Goal: Task Accomplishment & Management: Use online tool/utility

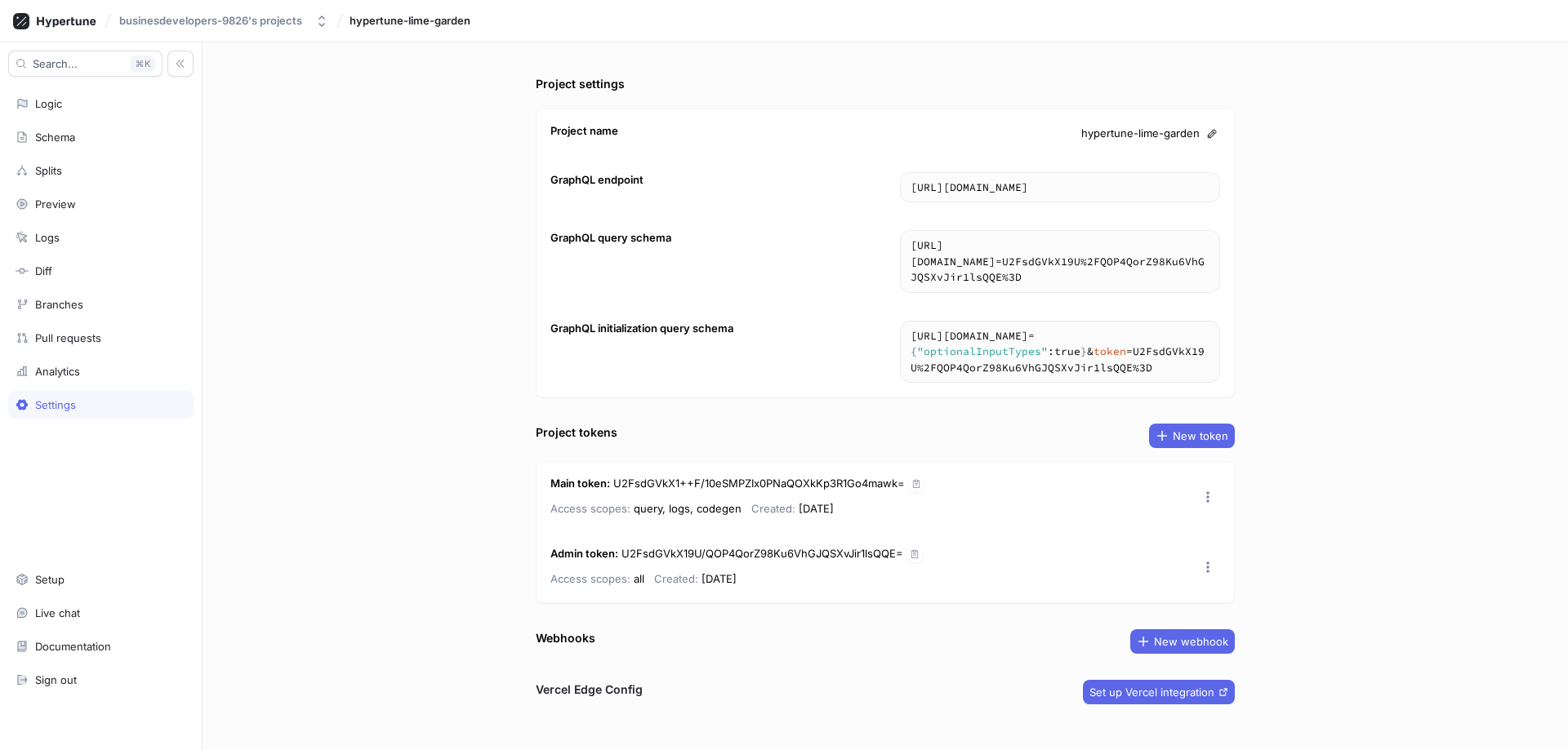
scroll to position [20, 0]
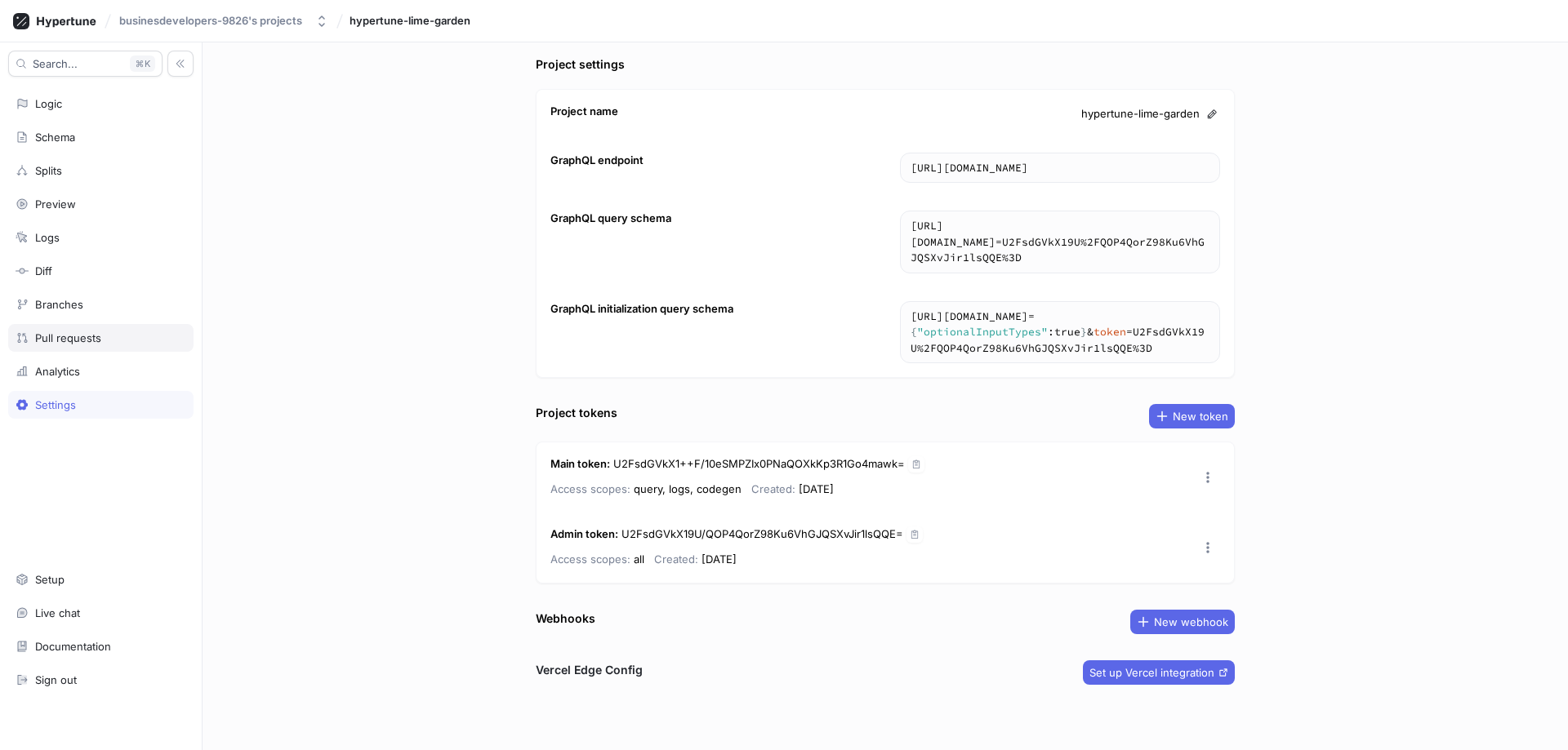
click at [74, 329] on div "Pull requests" at bounding box center [101, 338] width 185 height 28
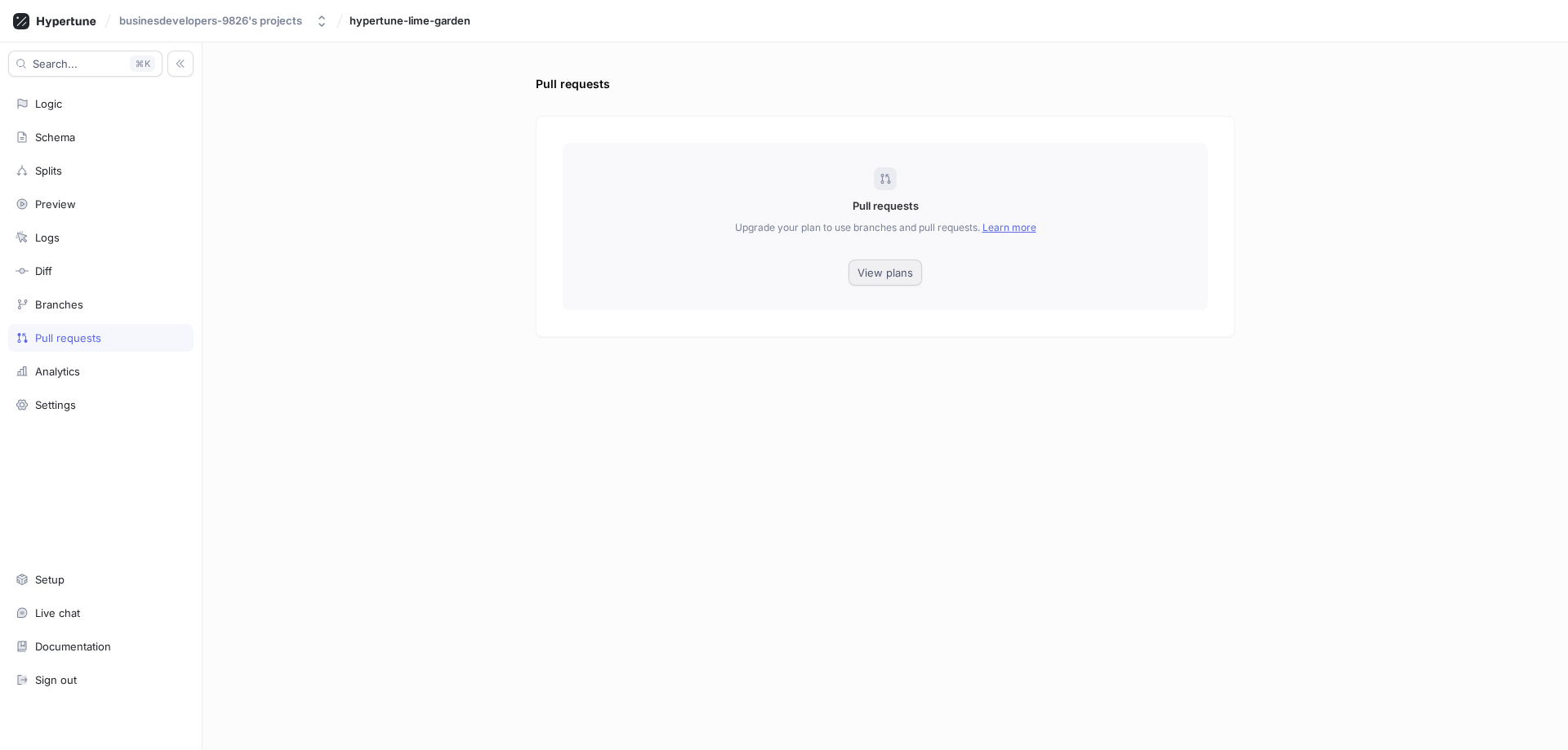
click at [875, 276] on span "View plans" at bounding box center [885, 272] width 55 height 10
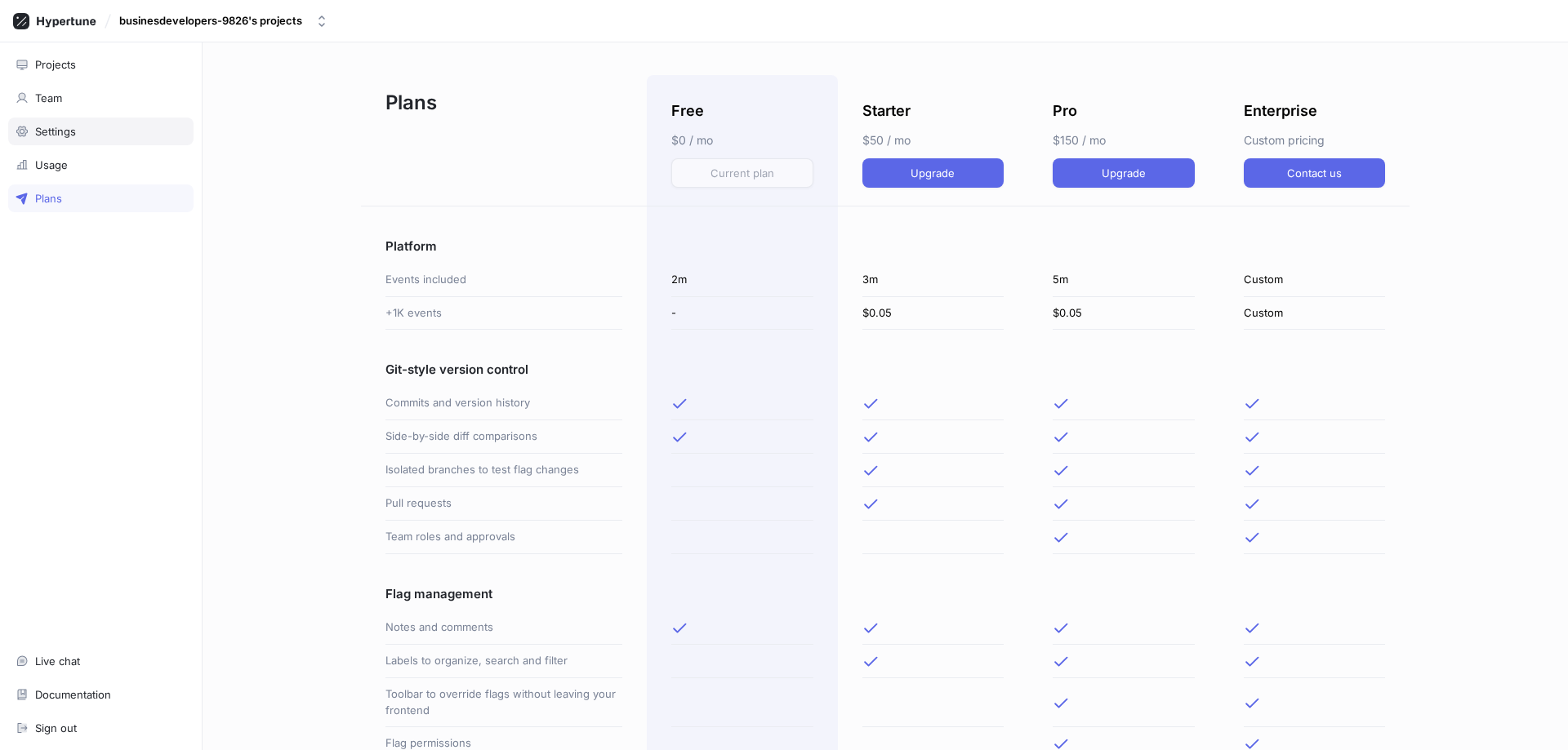
click at [49, 121] on div "Settings" at bounding box center [101, 131] width 185 height 28
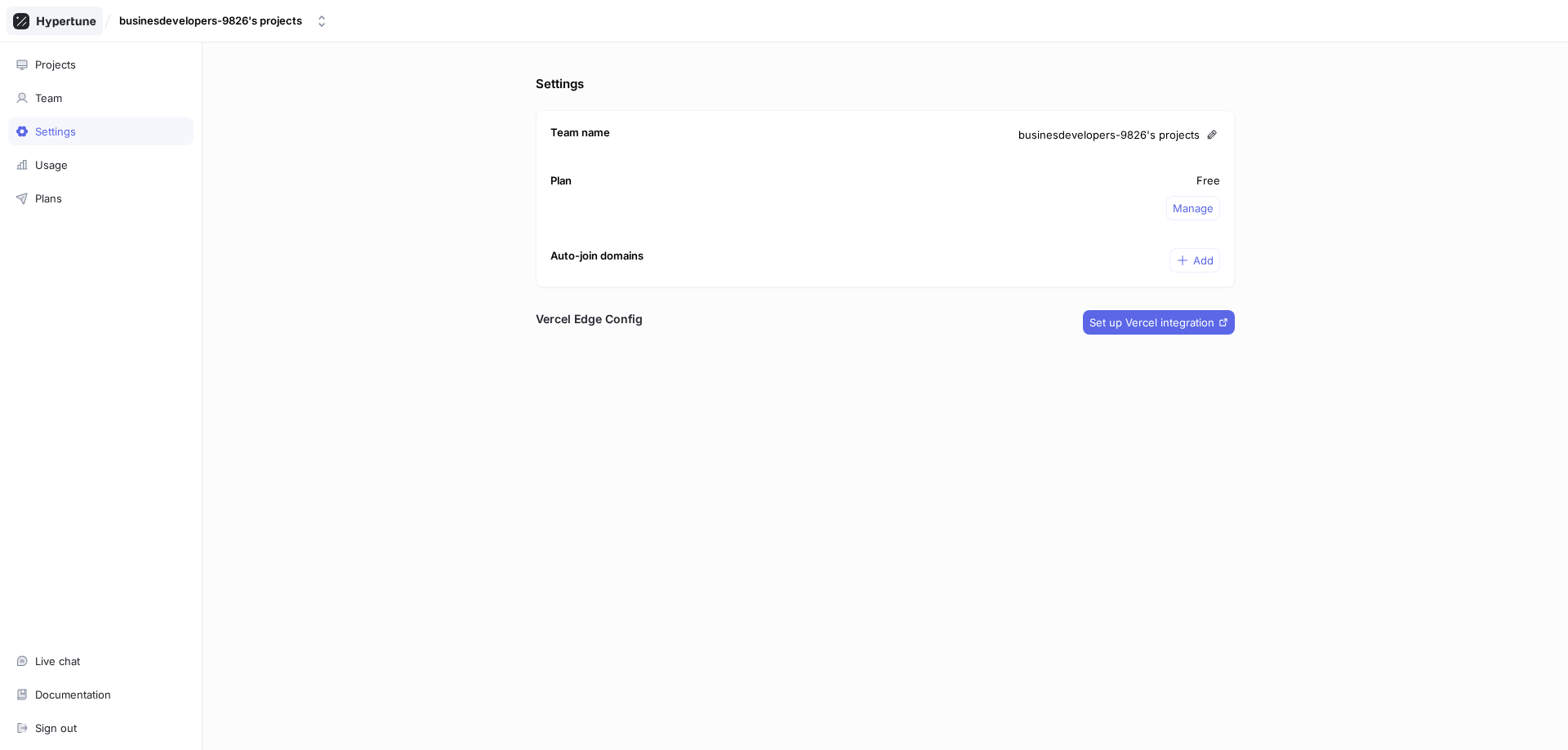
click at [47, 25] on icon at bounding box center [54, 21] width 83 height 16
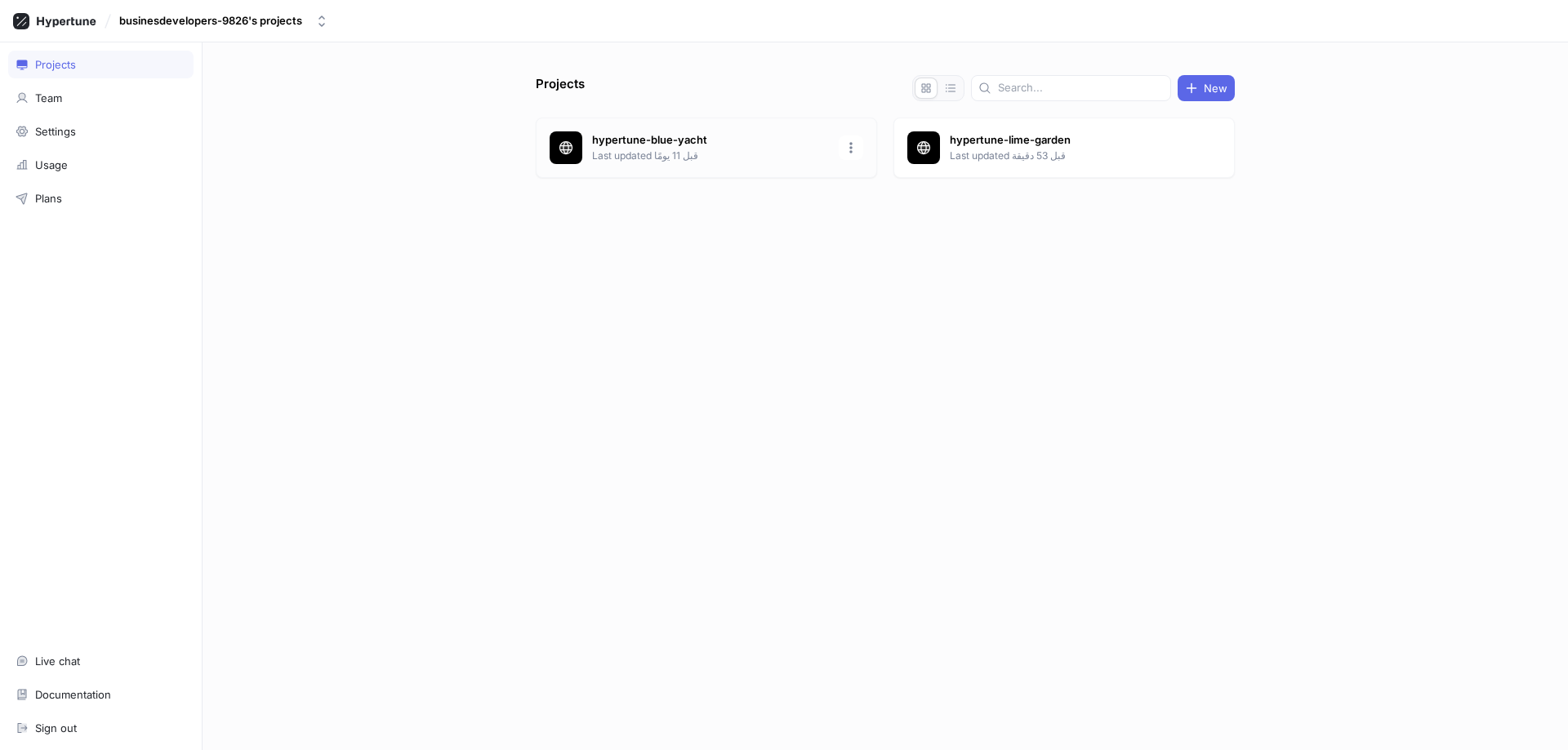
click at [753, 152] on p "Last updated قبل 11 يومًا" at bounding box center [710, 156] width 237 height 14
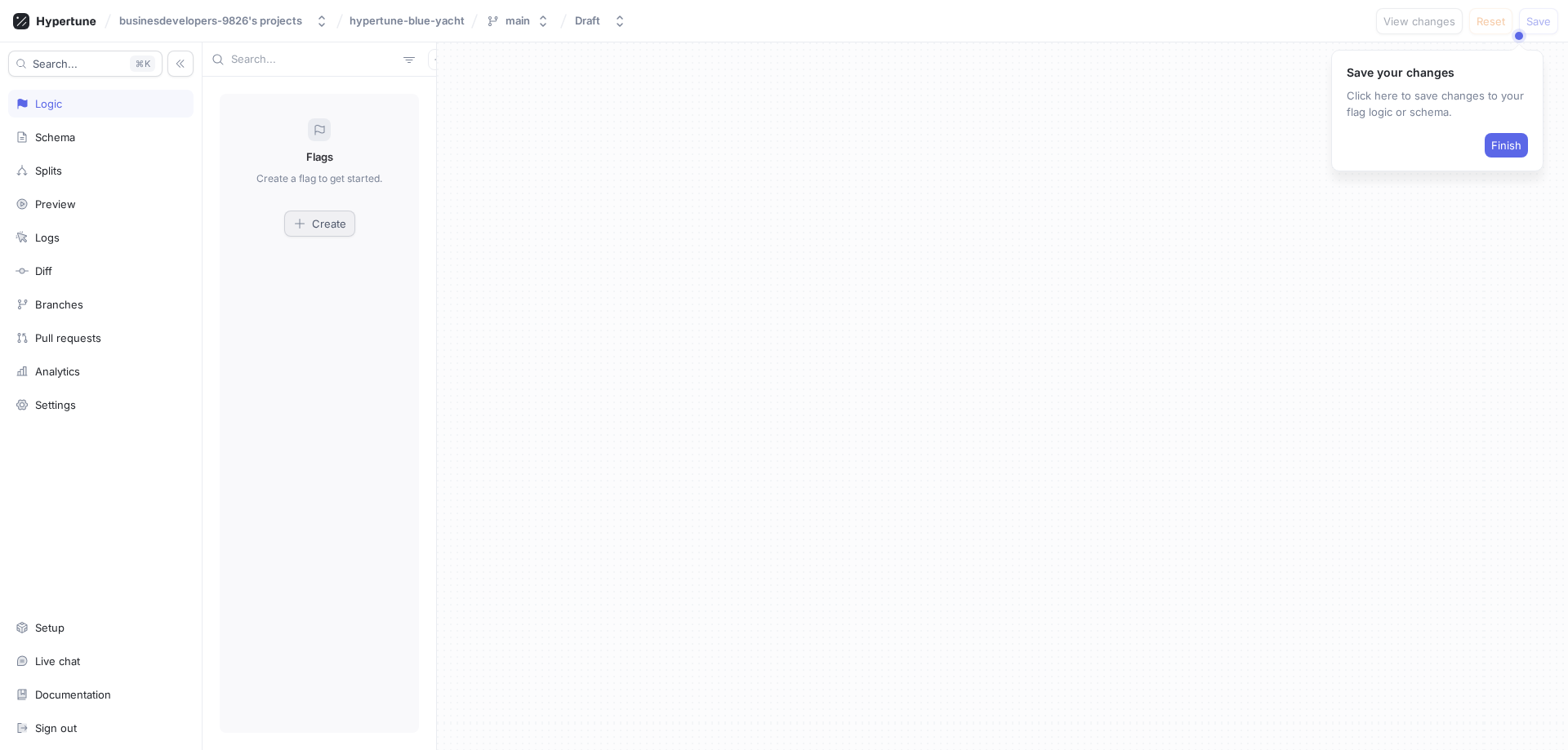
click at [327, 234] on button "Create" at bounding box center [319, 223] width 71 height 26
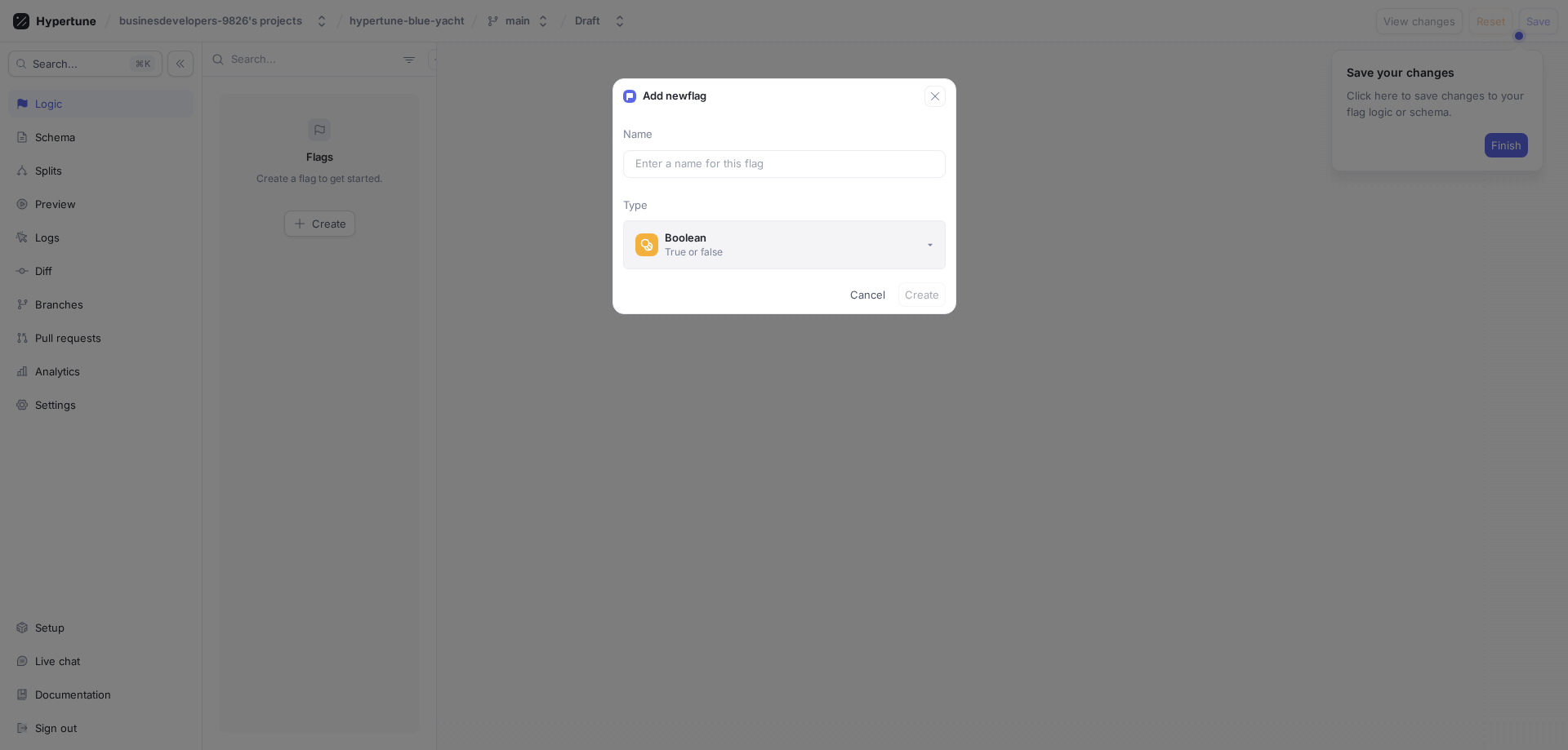
click at [745, 237] on button "Boolean True or false" at bounding box center [784, 245] width 323 height 49
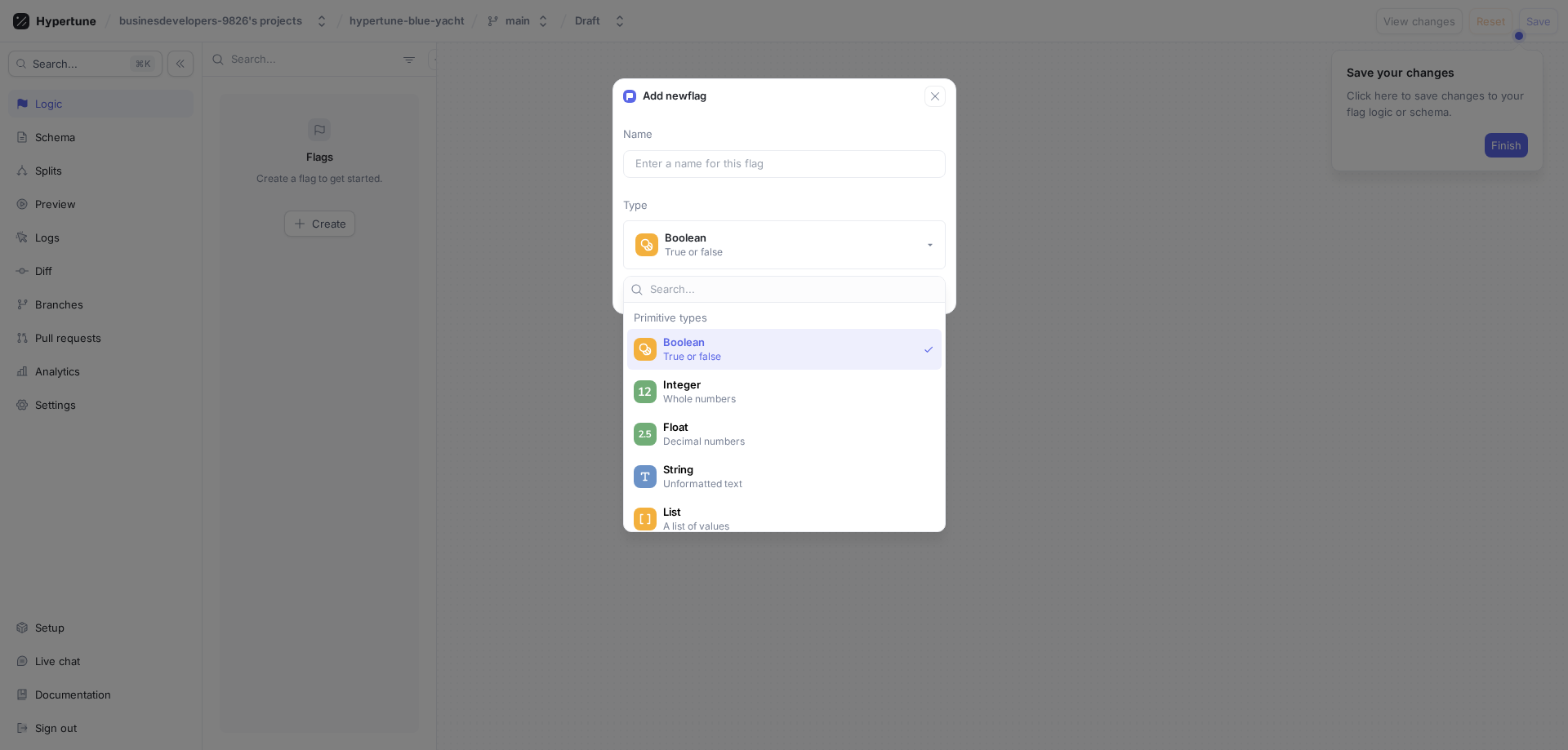
click at [766, 357] on p "True or false" at bounding box center [789, 356] width 254 height 14
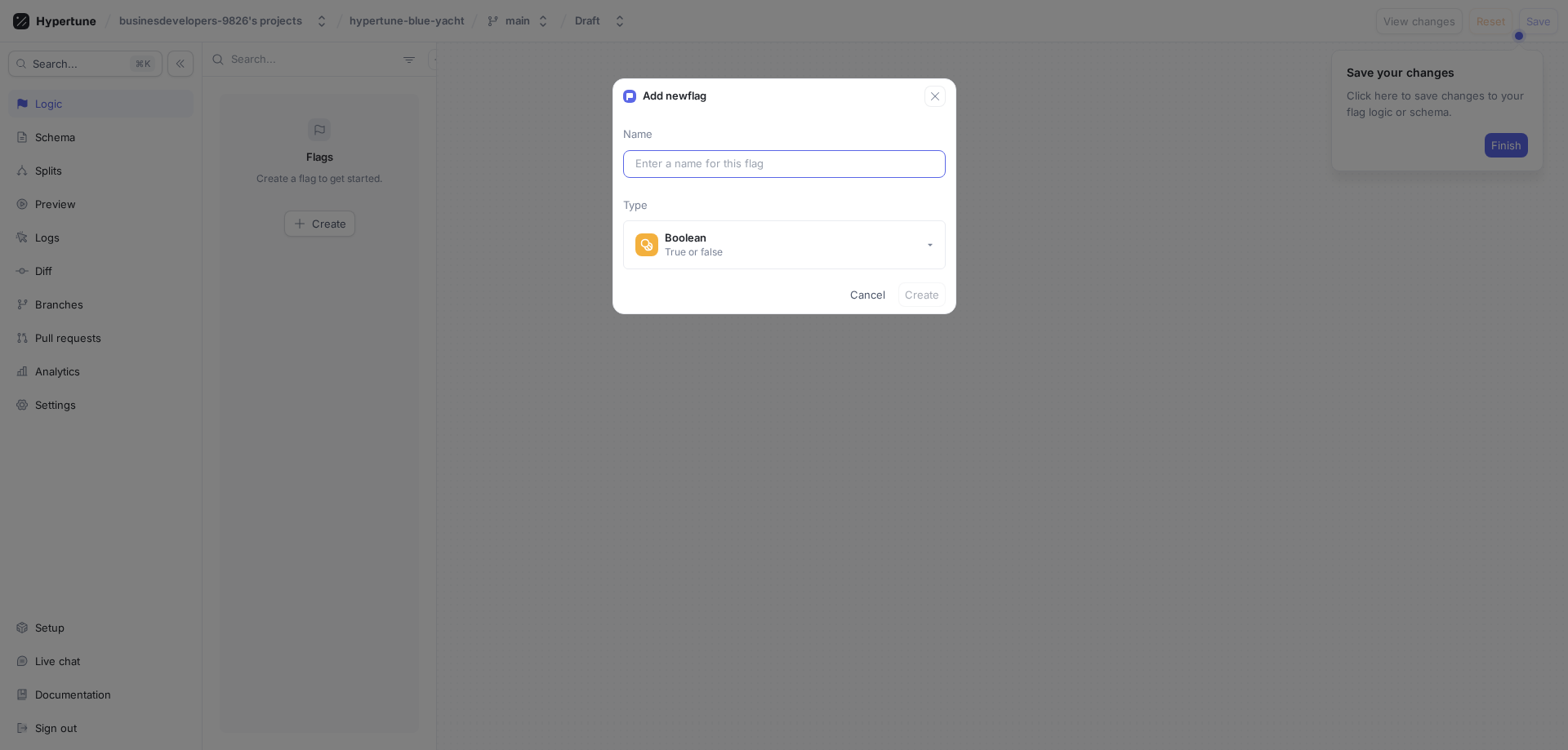
click at [767, 151] on div at bounding box center [784, 164] width 323 height 28
click at [766, 156] on input "text" at bounding box center [784, 164] width 298 height 16
drag, startPoint x: 847, startPoint y: 294, endPoint x: 1037, endPoint y: 315, distance: 191.2
click at [850, 295] on button "Cancel" at bounding box center [867, 294] width 48 height 24
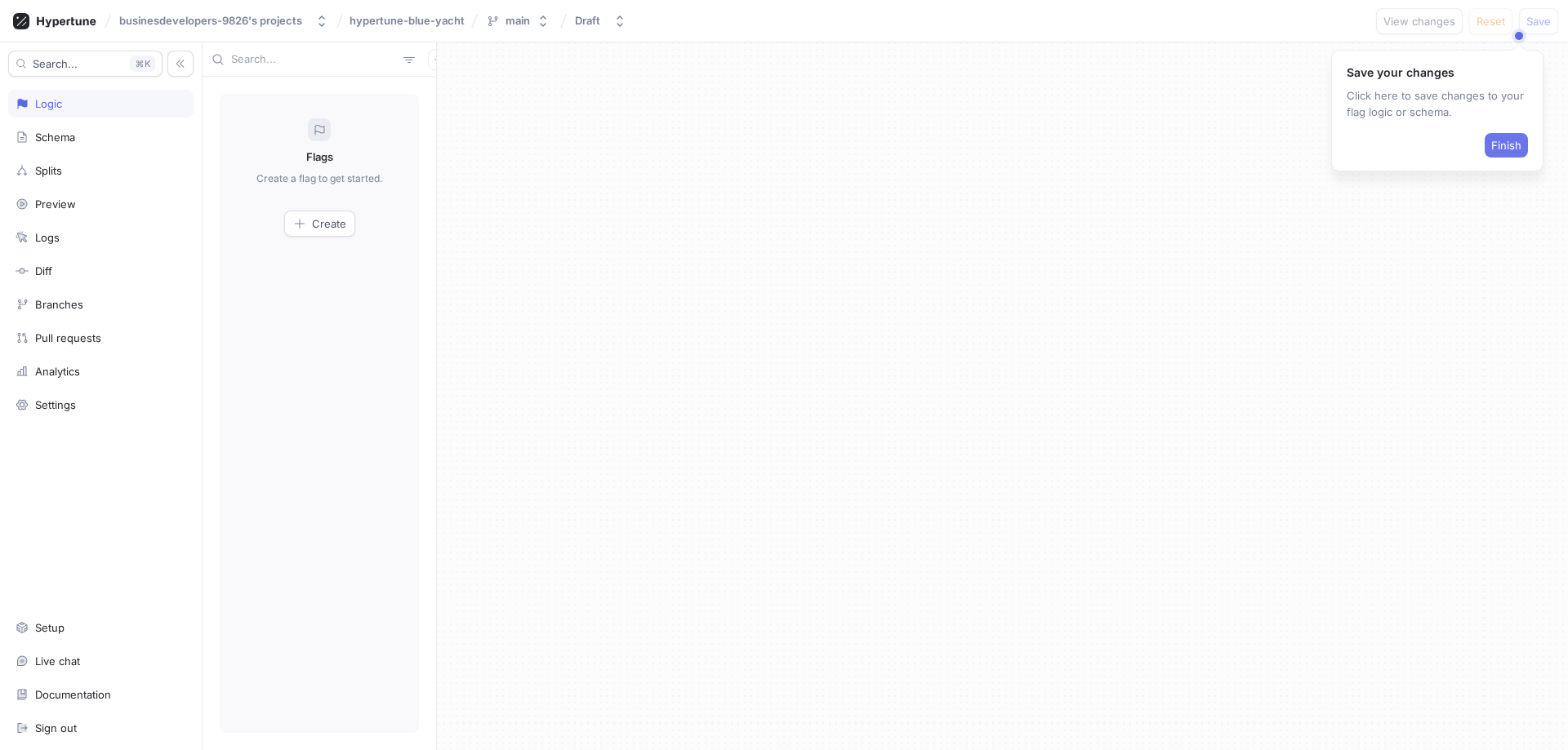
click at [1523, 134] on button "Finish" at bounding box center [1506, 145] width 44 height 24
click at [1495, 145] on div at bounding box center [1002, 396] width 1131 height 707
click at [506, 13] on button "main" at bounding box center [518, 21] width 77 height 27
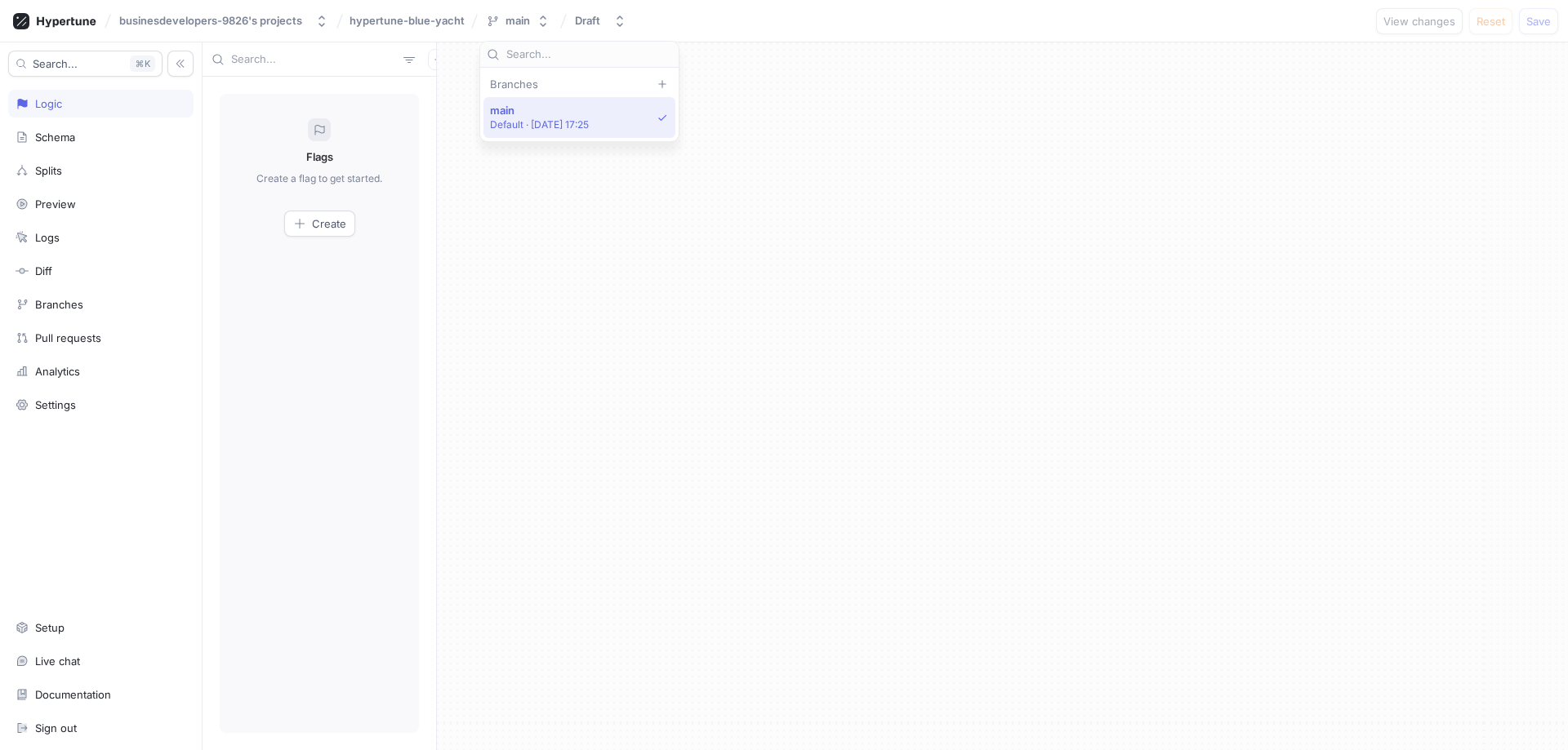
click at [533, 103] on div "main Default ‧ [DATE] 17:25" at bounding box center [579, 117] width 192 height 41
click at [433, 54] on icon "button" at bounding box center [438, 59] width 10 height 10
click at [489, 83] on div "Flag" at bounding box center [458, 91] width 96 height 28
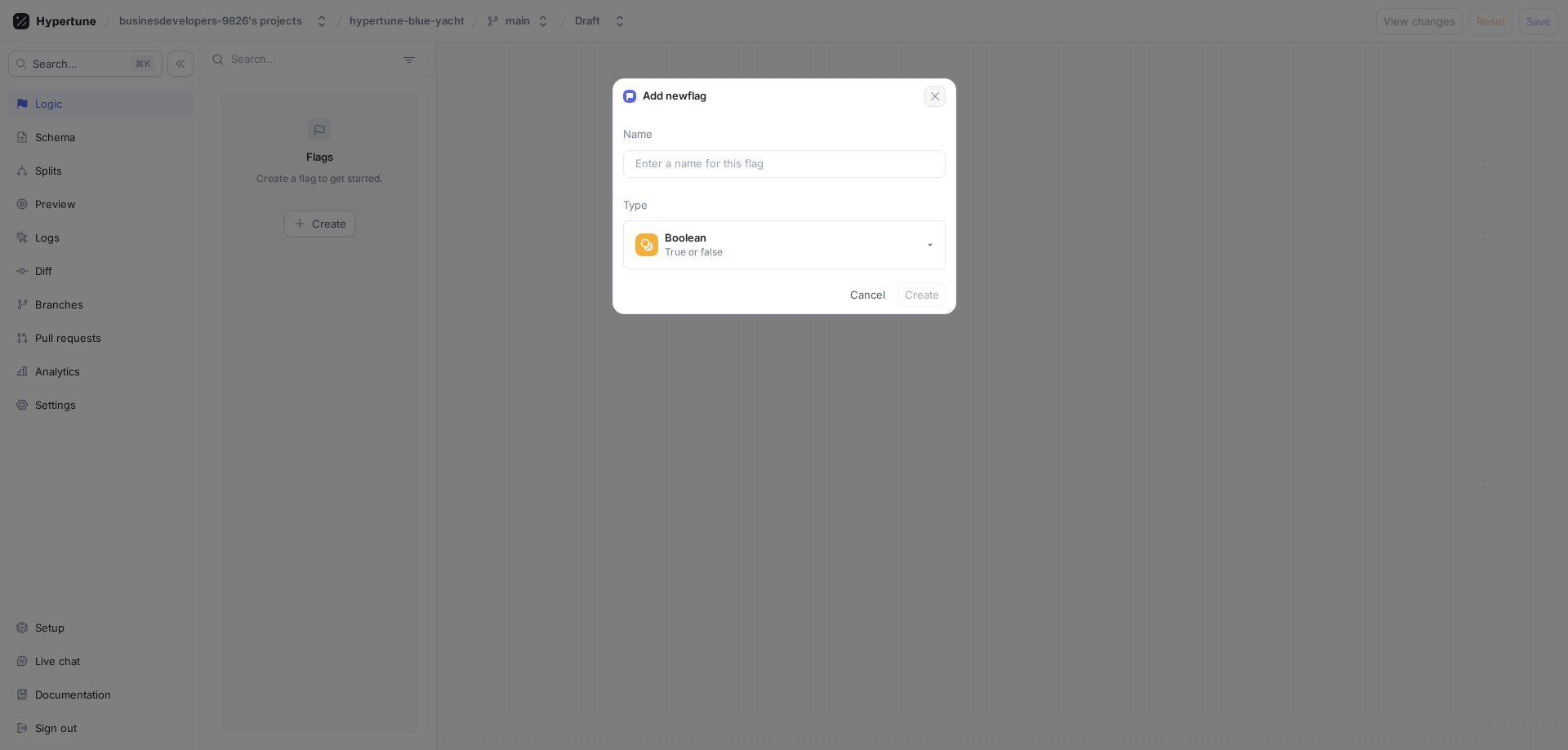
click at [934, 95] on icon "button" at bounding box center [934, 96] width 13 height 13
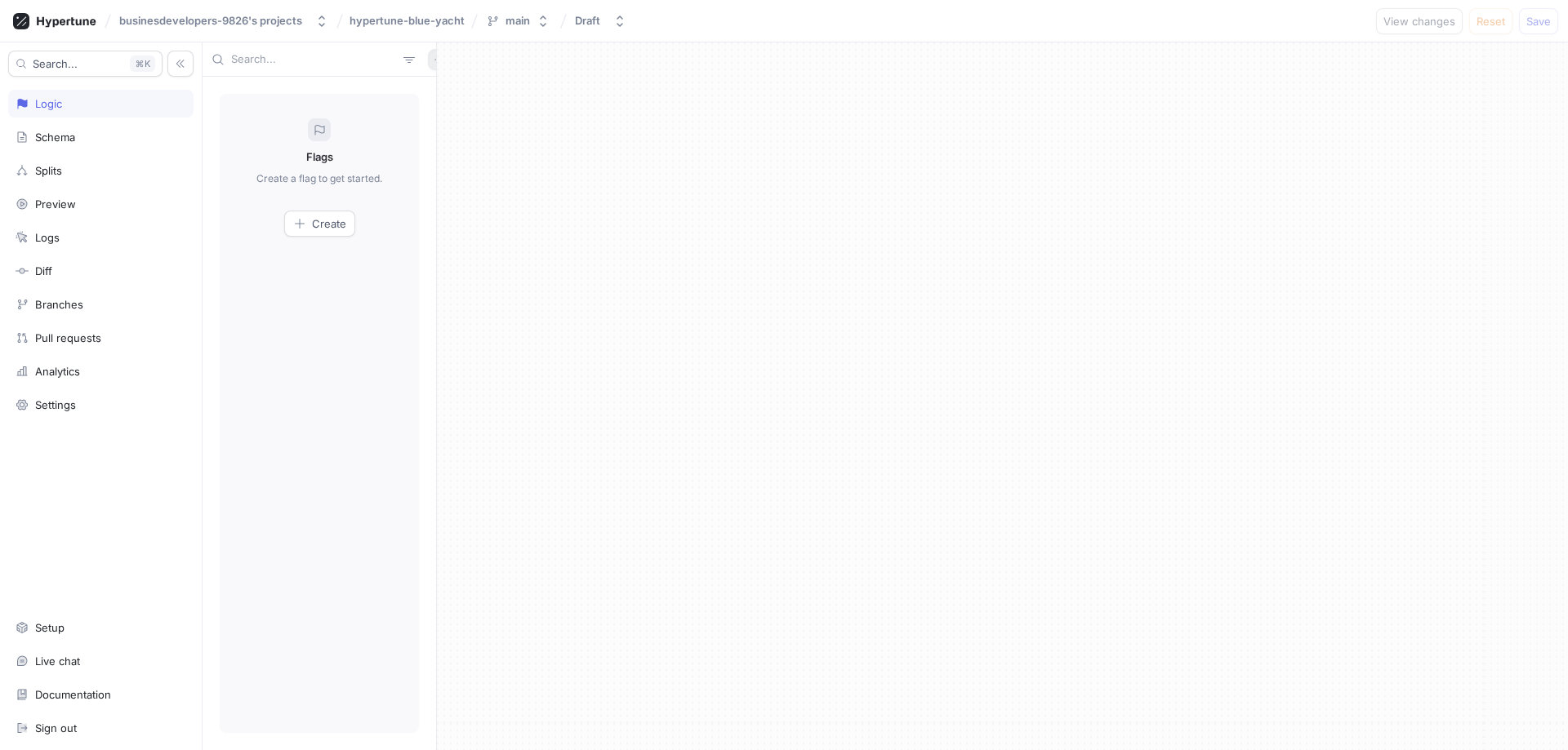
click at [428, 59] on button "button" at bounding box center [438, 59] width 21 height 21
click at [446, 141] on p "Test" at bounding box center [440, 146] width 21 height 16
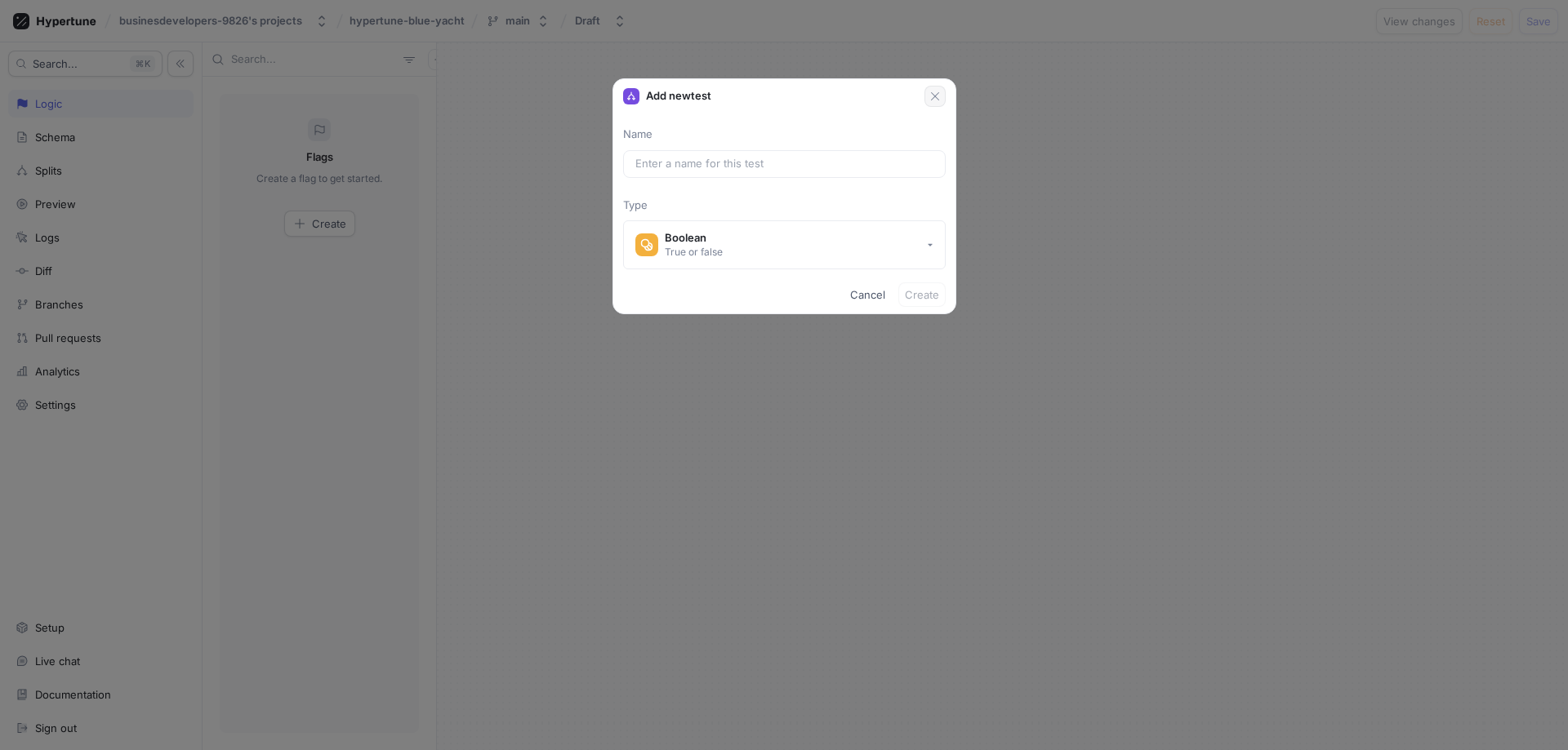
click at [930, 93] on icon "button" at bounding box center [934, 96] width 13 height 13
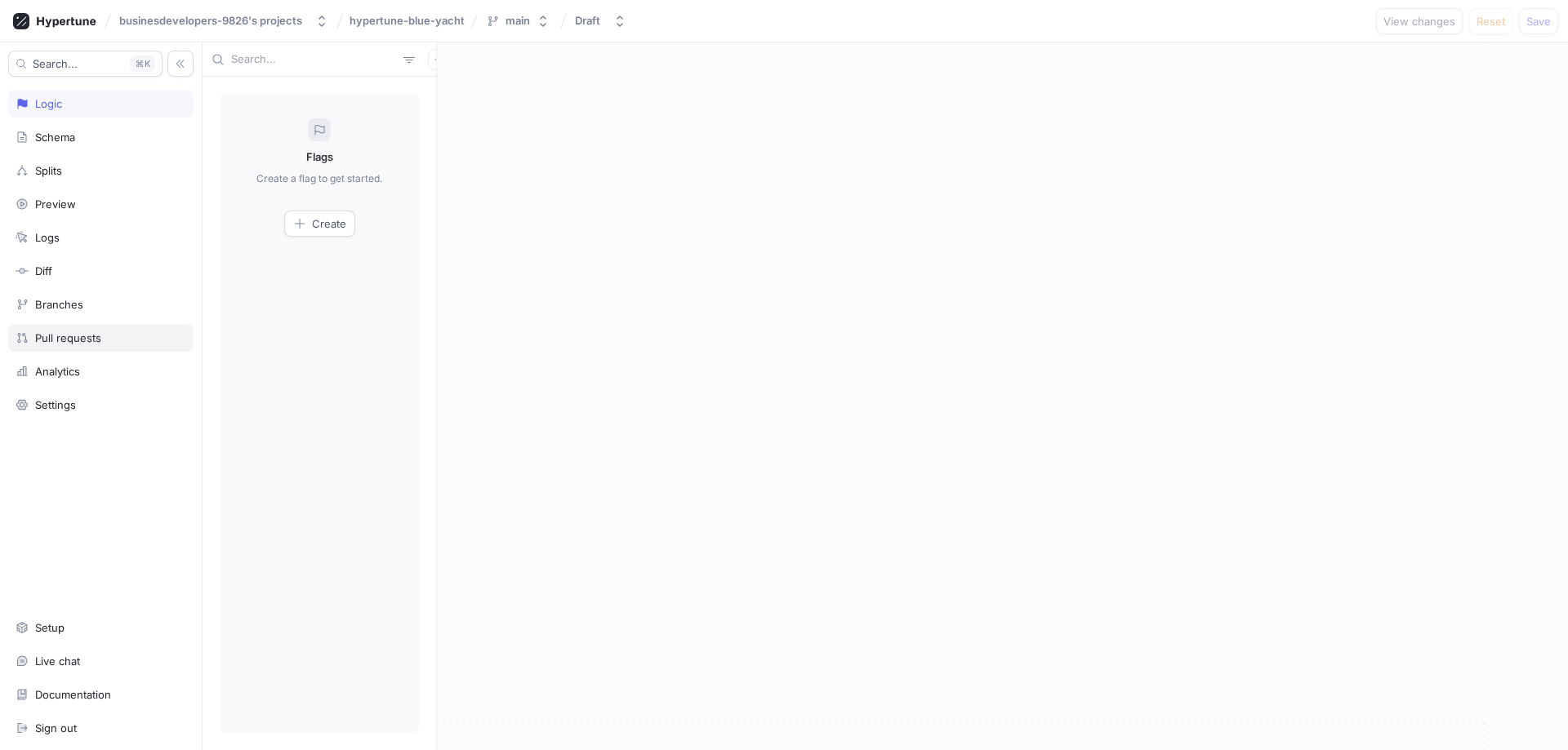
click at [122, 336] on div "Pull requests" at bounding box center [101, 338] width 170 height 13
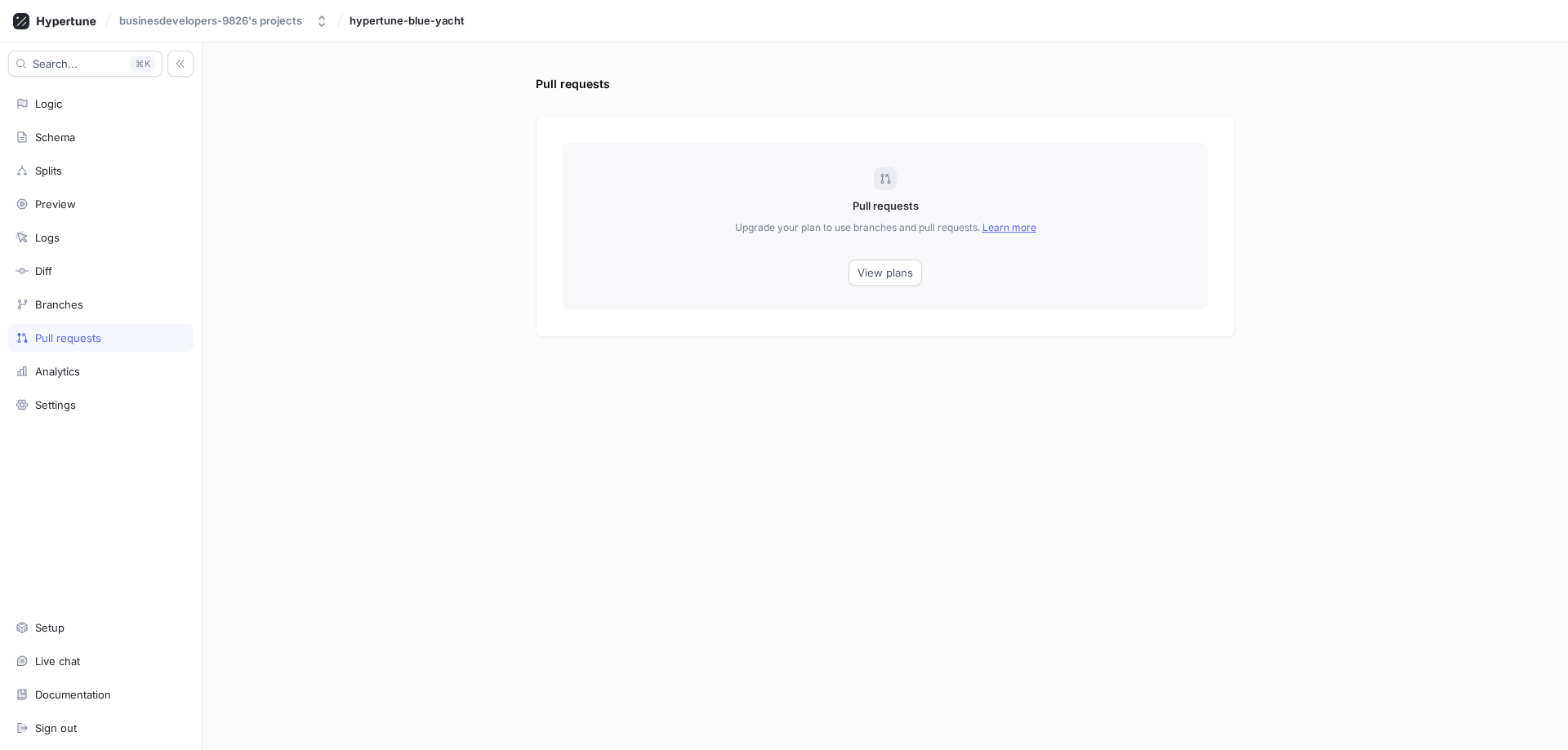
click at [91, 290] on div "Search... K Logic Schema Splits Preview Logs Diff Branches Pull requests Analyt…" at bounding box center [101, 396] width 202 height 707
click at [87, 300] on div "Branches" at bounding box center [101, 304] width 170 height 13
click at [885, 273] on span "View plans" at bounding box center [885, 272] width 55 height 10
